Goal: Task Accomplishment & Management: Manage account settings

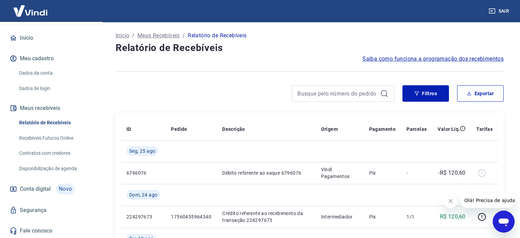
click at [57, 134] on link "Recebíveis Futuros Online" at bounding box center [55, 138] width 78 height 14
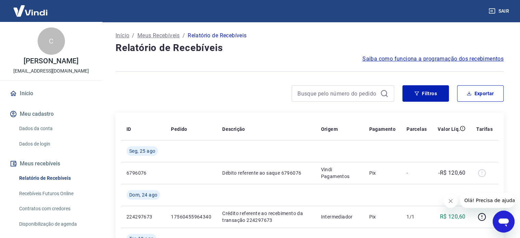
drag, startPoint x: 25, startPoint y: 85, endPoint x: 25, endPoint y: 94, distance: 8.9
click at [25, 85] on div "C [PERSON_NAME] [EMAIL_ADDRESS][DOMAIN_NAME] Início Meu cadastro Dados da conta…" at bounding box center [51, 158] width 102 height 272
click at [27, 96] on link "Início" at bounding box center [51, 93] width 86 height 15
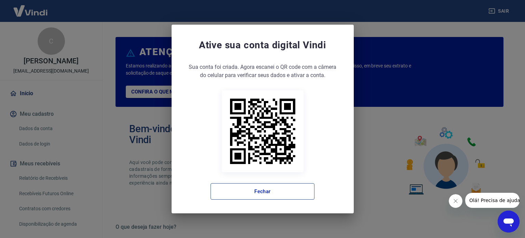
click at [286, 189] on button "Fechar" at bounding box center [263, 191] width 104 height 16
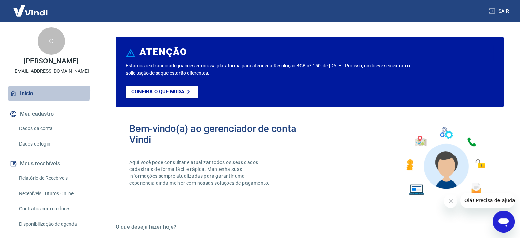
click at [35, 90] on link "Início" at bounding box center [51, 93] width 86 height 15
click at [40, 143] on link "Dados de login" at bounding box center [55, 144] width 78 height 14
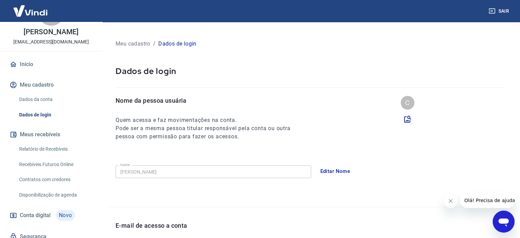
scroll to position [55, 0]
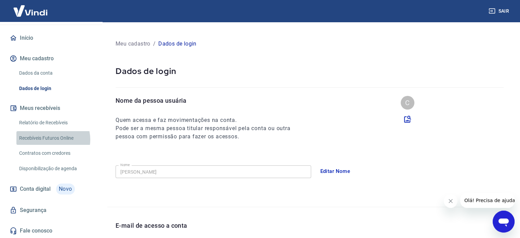
click at [52, 139] on link "Recebíveis Futuros Online" at bounding box center [55, 138] width 78 height 14
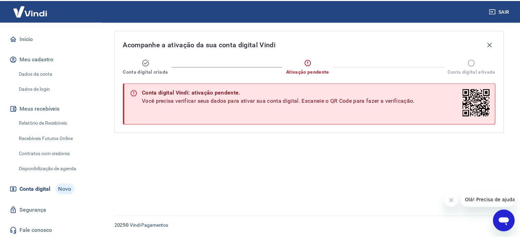
scroll to position [55, 0]
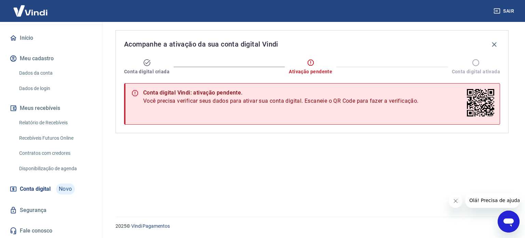
click at [23, 33] on link "Início" at bounding box center [51, 37] width 86 height 15
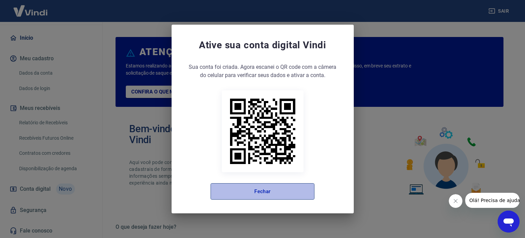
click at [269, 193] on button "Fechar" at bounding box center [263, 191] width 104 height 16
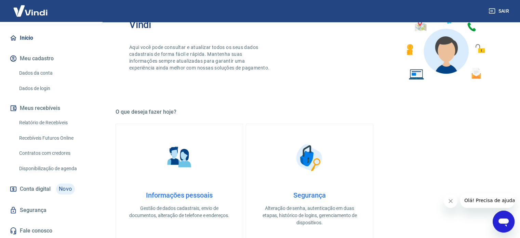
scroll to position [205, 0]
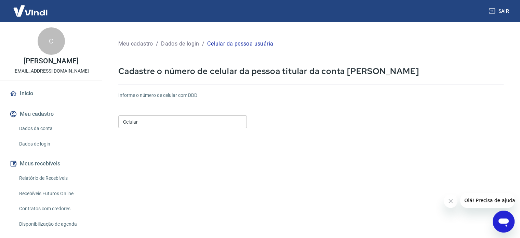
click at [148, 124] on input "Celular" at bounding box center [182, 121] width 129 height 13
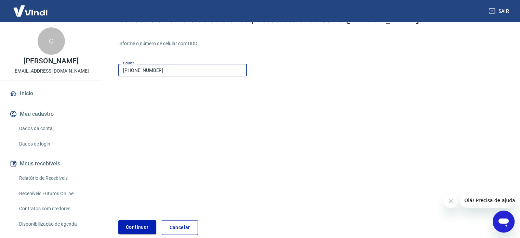
scroll to position [86, 0]
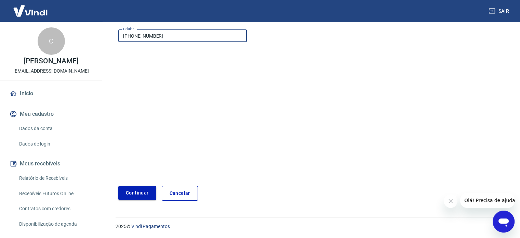
type input "[PHONE_NUMBER]"
click at [141, 190] on button "Continuar" at bounding box center [137, 193] width 38 height 14
